Goal: Transaction & Acquisition: Purchase product/service

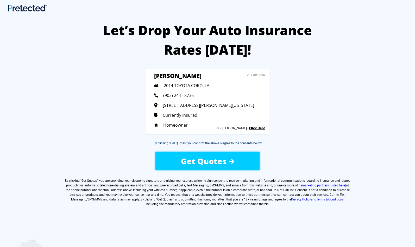
click at [174, 84] on span "2014 TOYOTA COROLLA" at bounding box center [187, 86] width 46 height 6
click at [260, 75] on sapn "Edit Info" at bounding box center [258, 75] width 14 height 4
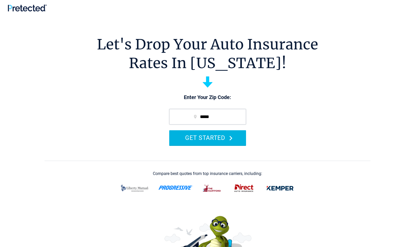
click at [211, 136] on button "GET STARTED" at bounding box center [207, 137] width 77 height 15
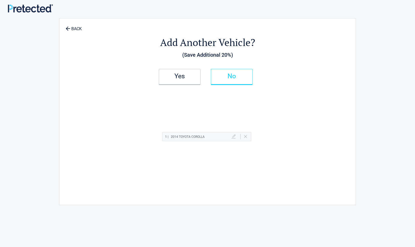
click at [237, 72] on link "No" at bounding box center [232, 77] width 42 height 16
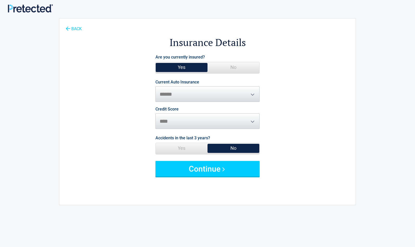
click at [76, 28] on link "BACK" at bounding box center [74, 26] width 18 height 9
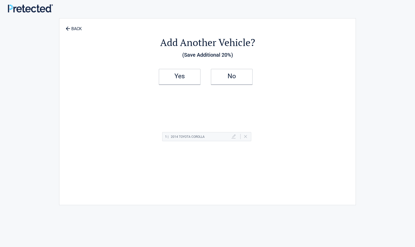
click at [195, 138] on h2 "1 | 2014 TOYOTA COROLLA" at bounding box center [185, 137] width 40 height 7
click at [246, 136] on link "Delete" at bounding box center [245, 136] width 3 height 3
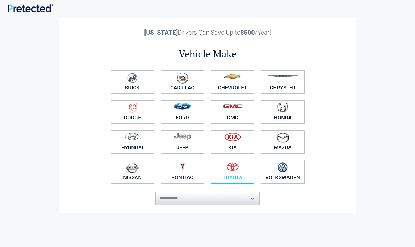
click at [232, 172] on figure at bounding box center [232, 169] width 37 height 12
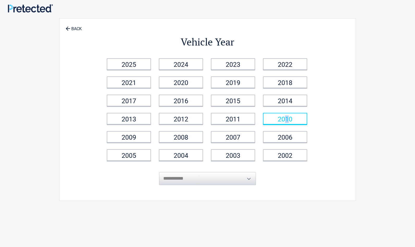
click at [287, 119] on link "2010" at bounding box center [285, 119] width 44 height 12
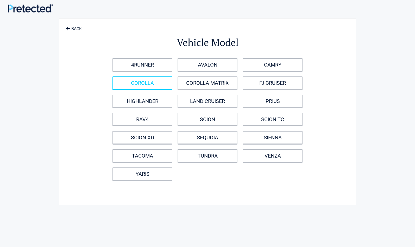
click at [142, 83] on link "COROLLA" at bounding box center [142, 83] width 60 height 13
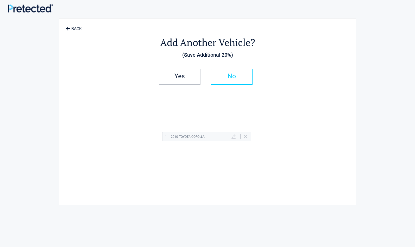
click at [230, 78] on h2 "No" at bounding box center [231, 76] width 31 height 4
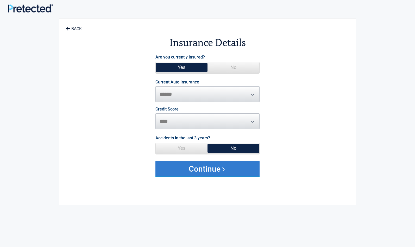
click at [218, 168] on button "Continue" at bounding box center [207, 169] width 104 height 16
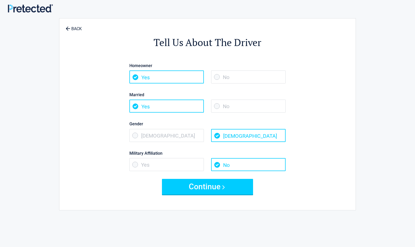
click at [217, 107] on span "No" at bounding box center [248, 106] width 74 height 13
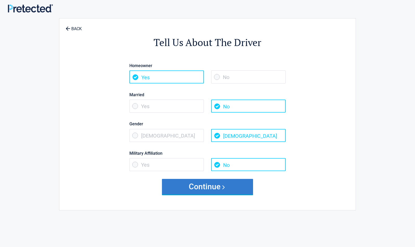
click at [209, 184] on button "Continue" at bounding box center [207, 187] width 91 height 16
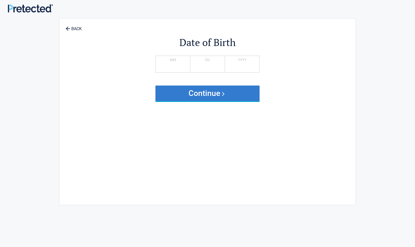
click at [215, 94] on button "Continue" at bounding box center [207, 94] width 104 height 16
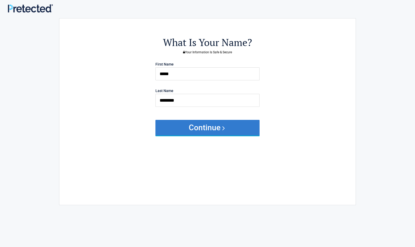
click at [201, 127] on button "Continue" at bounding box center [207, 128] width 104 height 16
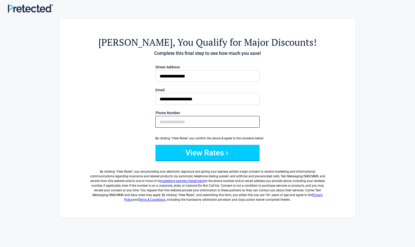
click at [167, 123] on input "Phone Number" at bounding box center [207, 122] width 104 height 12
type input "**********"
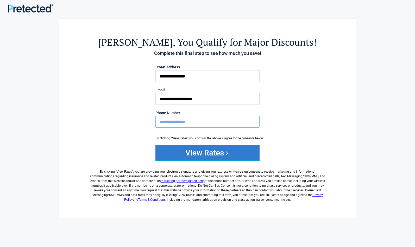
click at [208, 152] on button "View Rates" at bounding box center [207, 153] width 104 height 16
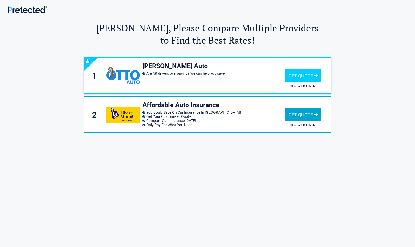
click at [301, 113] on div "Get Quote" at bounding box center [303, 114] width 36 height 13
